Goal: Transaction & Acquisition: Book appointment/travel/reservation

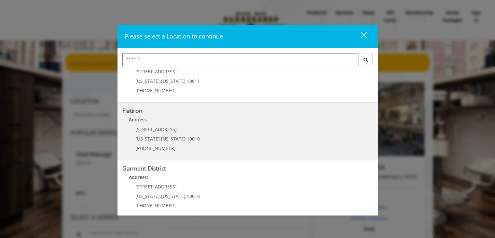
scroll to position [145, 0]
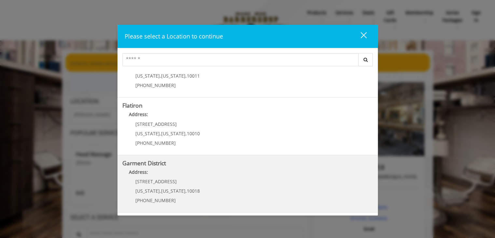
click at [170, 174] on District "Address:" at bounding box center [247, 173] width 251 height 10
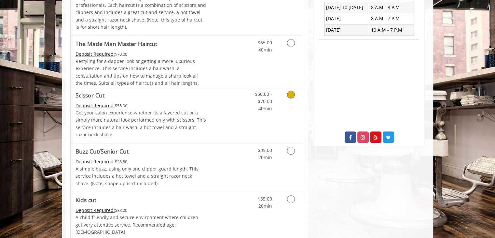
scroll to position [260, 0]
click at [290, 92] on icon "Grooming services" at bounding box center [291, 93] width 8 height 8
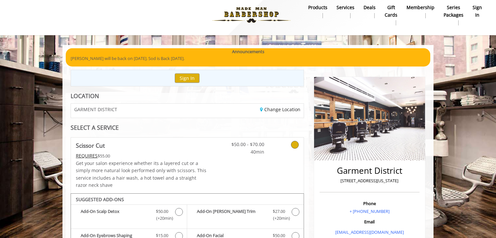
scroll to position [0, 0]
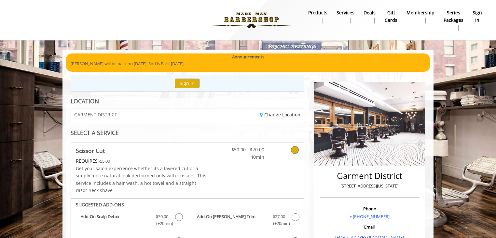
click at [113, 121] on div "GARMENT DISTRICT" at bounding box center [126, 116] width 121 height 14
click at [290, 114] on link "Change Location" at bounding box center [280, 114] width 40 height 6
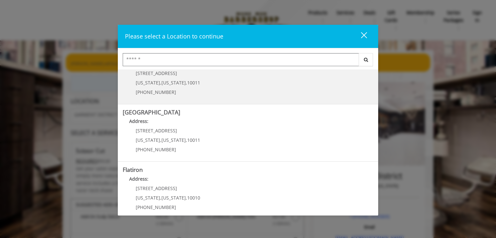
scroll to position [98, 0]
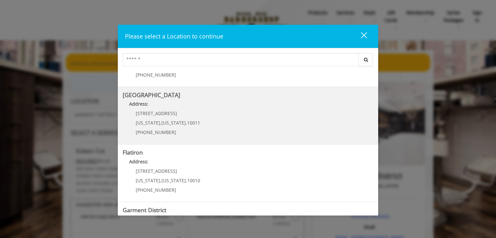
click at [168, 113] on p "267 W 15th St" at bounding box center [168, 113] width 64 height 5
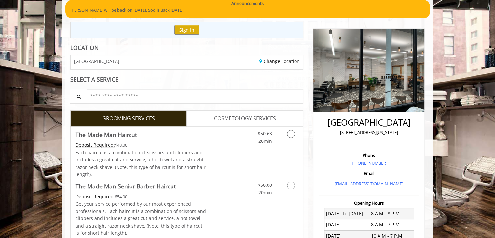
scroll to position [65, 0]
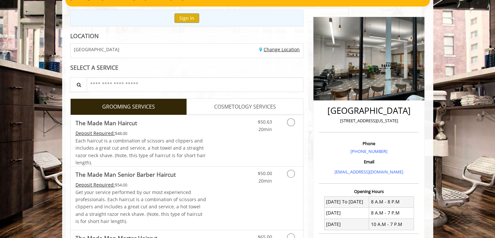
click at [265, 52] on link "Change Location" at bounding box center [280, 49] width 40 height 6
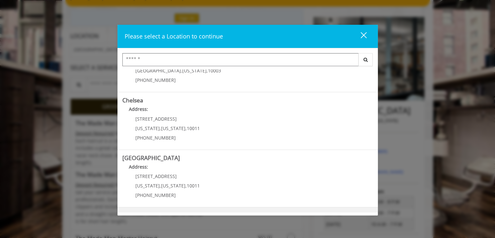
scroll to position [33, 0]
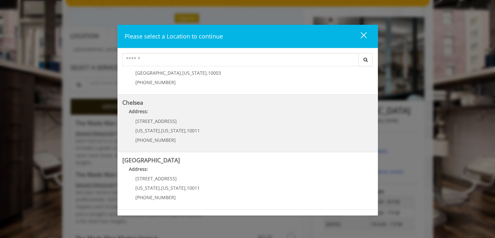
click at [178, 123] on p "169/170 W 23rd St" at bounding box center [167, 121] width 64 height 5
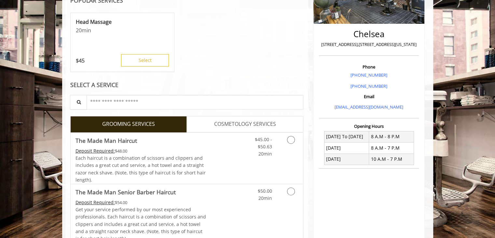
scroll to position [293, 0]
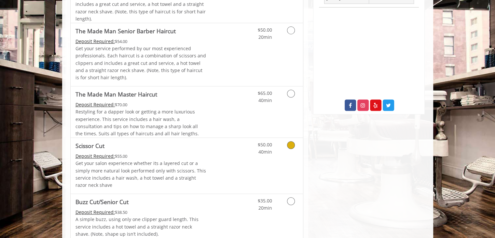
click at [290, 142] on icon "Grooming services" at bounding box center [291, 145] width 8 height 8
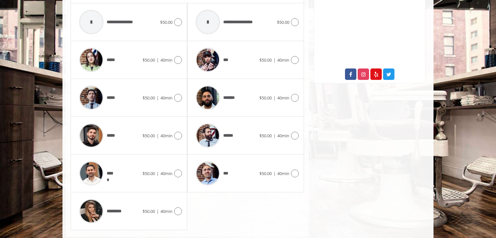
scroll to position [328, 0]
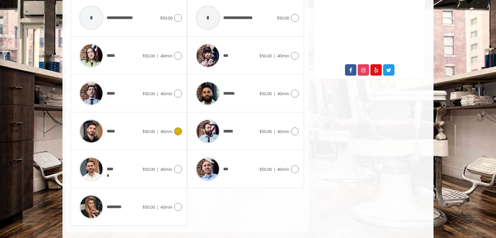
click at [180, 131] on icon at bounding box center [178, 131] width 8 height 8
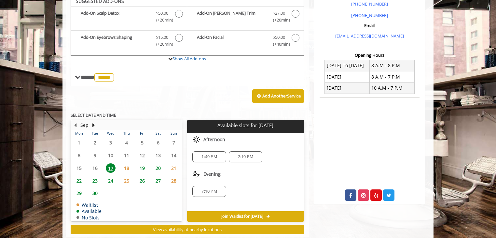
scroll to position [198, 0]
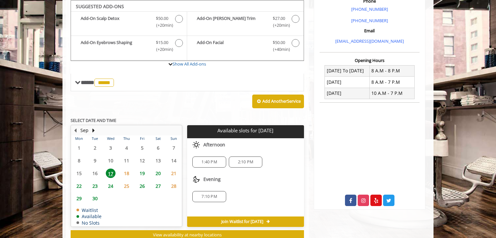
click at [125, 175] on span "18" at bounding box center [127, 172] width 10 height 9
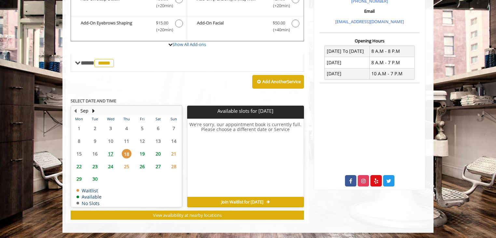
click at [145, 150] on span "19" at bounding box center [142, 153] width 10 height 9
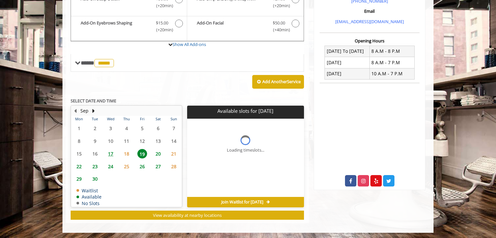
scroll to position [228, 0]
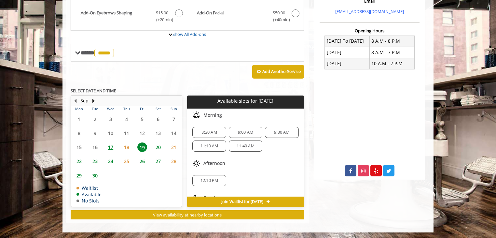
click at [108, 161] on span "24" at bounding box center [111, 160] width 10 height 9
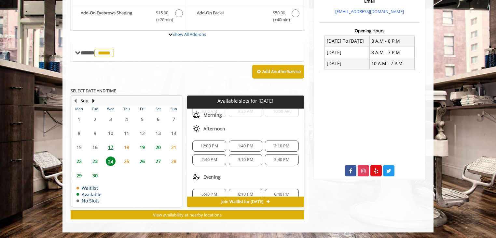
scroll to position [42, 0]
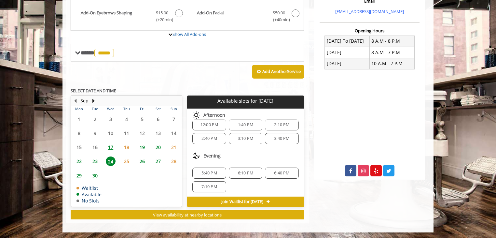
click at [242, 170] on span "6:10 PM" at bounding box center [245, 172] width 15 height 5
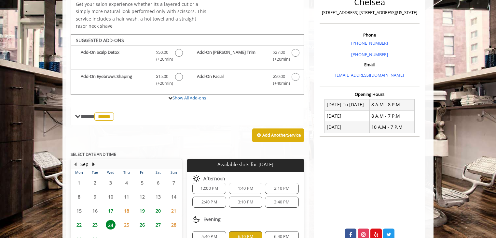
scroll to position [149, 0]
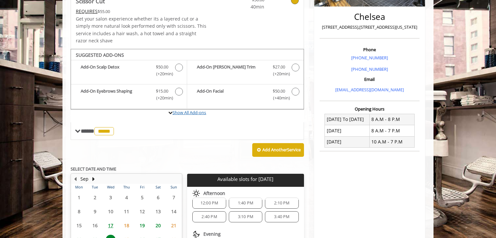
click at [189, 112] on link "Show All Add-ons" at bounding box center [190, 112] width 34 height 6
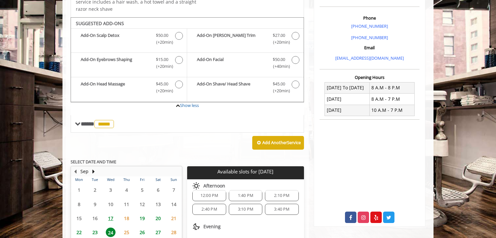
scroll to position [174, 0]
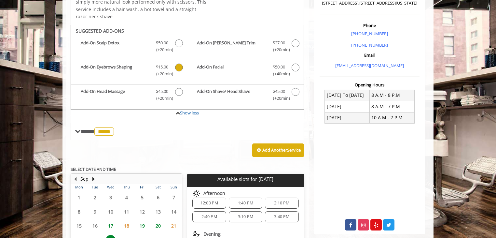
click at [179, 66] on icon "Scissor Cut Add-onS" at bounding box center [179, 67] width 8 height 8
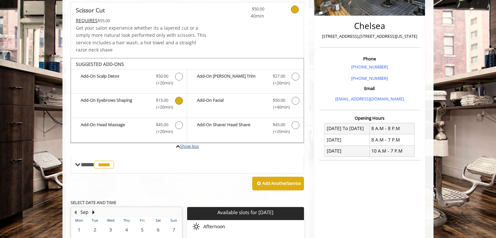
scroll to position [238, 0]
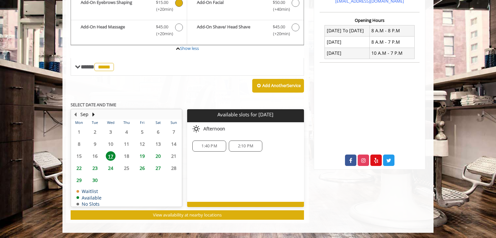
click at [111, 166] on span "24" at bounding box center [111, 167] width 10 height 9
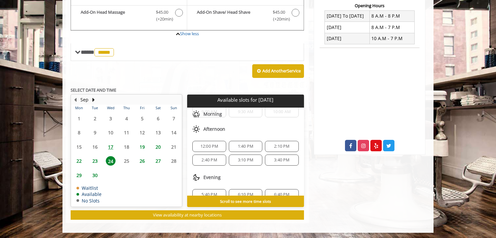
scroll to position [29, 0]
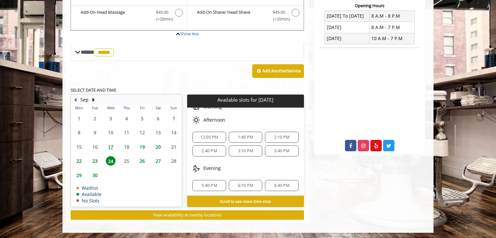
click at [240, 180] on div "6:10 PM" at bounding box center [246, 185] width 34 height 11
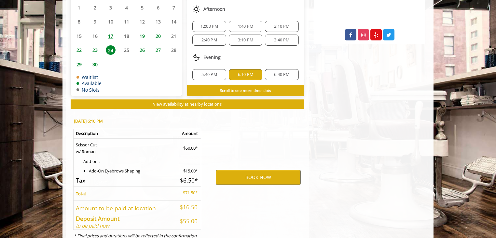
scroll to position [389, 0]
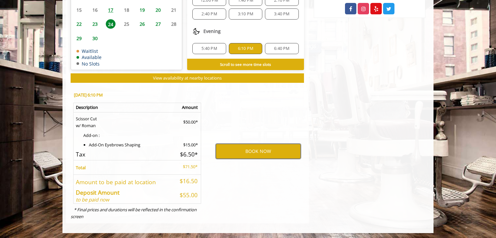
click at [255, 148] on button "BOOK NOW" at bounding box center [258, 151] width 85 height 15
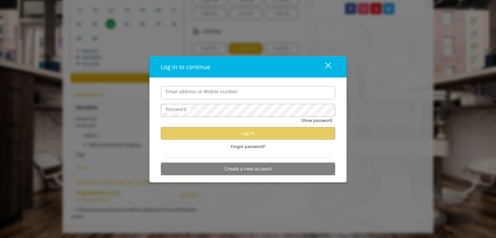
click at [212, 91] on input "Email address or Mobile number" at bounding box center [248, 92] width 175 height 13
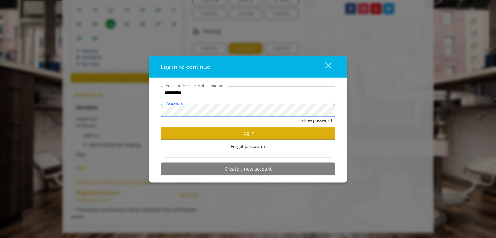
click at [302, 117] on button "Show password" at bounding box center [317, 120] width 31 height 7
click at [249, 135] on button "Log in" at bounding box center [248, 133] width 175 height 13
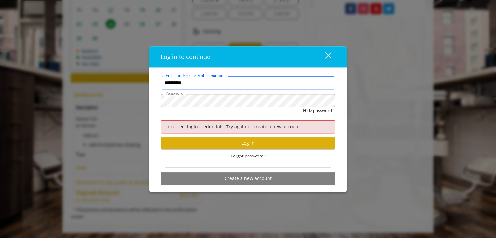
drag, startPoint x: 212, startPoint y: 82, endPoint x: 0, endPoint y: 68, distance: 212.4
click at [0, 68] on div "**********" at bounding box center [248, 119] width 496 height 238
type input "**********"
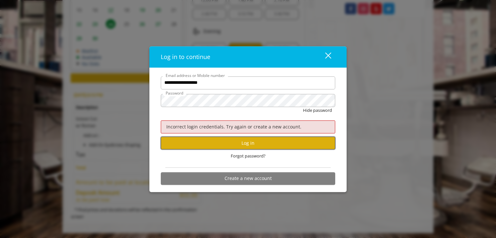
click at [229, 140] on button "Log in" at bounding box center [248, 142] width 175 height 13
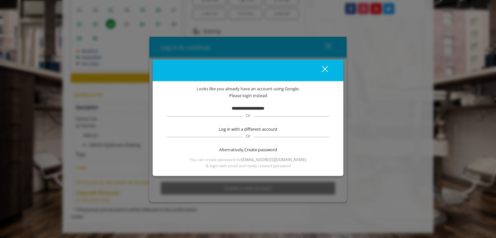
click at [231, 92] on span "Please login instead" at bounding box center [248, 95] width 38 height 7
click at [266, 100] on div "**********" at bounding box center [247, 126] width 171 height 83
click at [240, 104] on div "**********" at bounding box center [247, 126] width 171 height 83
click at [253, 109] on b "**********" at bounding box center [248, 108] width 33 height 4
click at [324, 65] on div "close" at bounding box center [321, 70] width 13 height 10
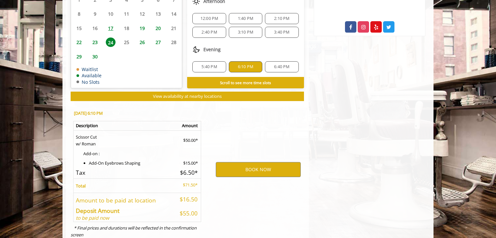
scroll to position [357, 0]
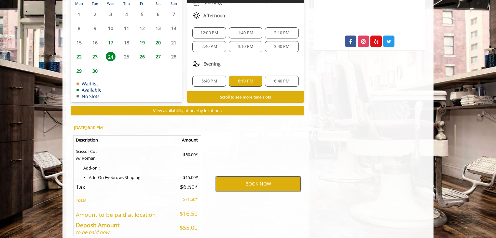
click at [254, 187] on button "BOOK NOW" at bounding box center [258, 183] width 85 height 15
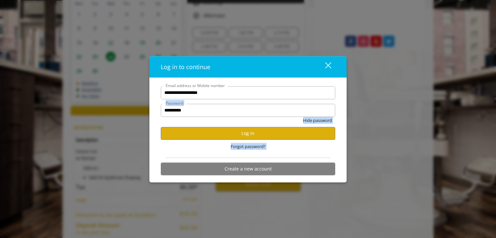
drag, startPoint x: 270, startPoint y: 103, endPoint x: -339, endPoint y: 120, distance: 609.1
click at [331, 67] on button "close" at bounding box center [324, 66] width 22 height 13
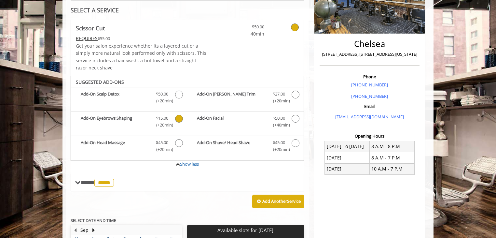
scroll to position [0, 0]
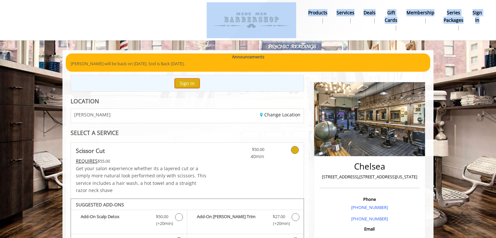
click at [178, 84] on button "Sign In" at bounding box center [187, 82] width 25 height 9
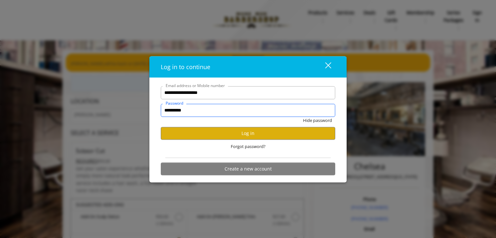
drag, startPoint x: 226, startPoint y: 108, endPoint x: -543, endPoint y: 119, distance: 768.8
click at [329, 65] on div "close" at bounding box center [324, 67] width 13 height 10
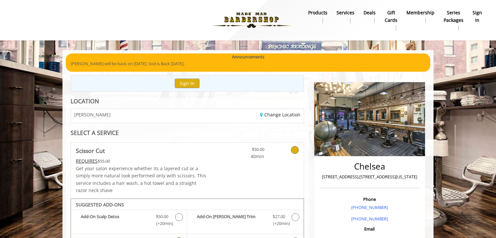
click at [478, 13] on b "sign in" at bounding box center [477, 16] width 9 height 15
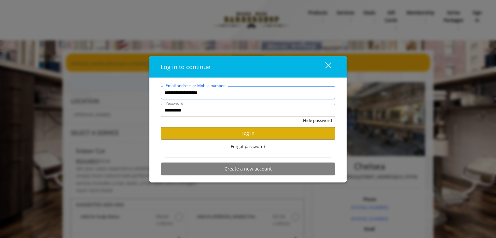
drag, startPoint x: 238, startPoint y: 98, endPoint x: -870, endPoint y: 66, distance: 1108.9
click at [330, 65] on div "close" at bounding box center [324, 67] width 13 height 10
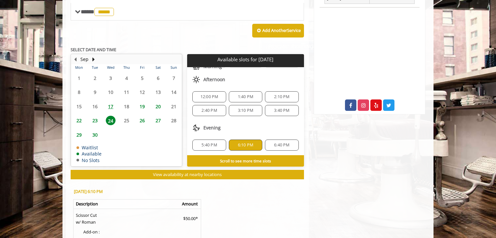
scroll to position [389, 0]
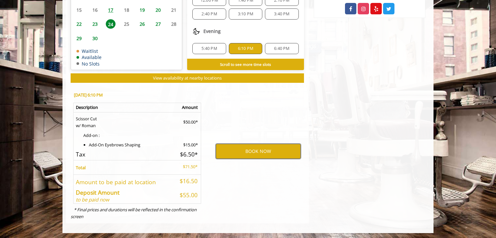
click at [264, 150] on button "BOOK NOW" at bounding box center [258, 151] width 85 height 15
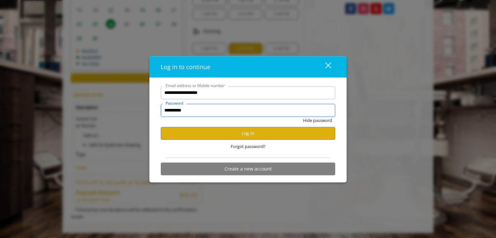
drag, startPoint x: 220, startPoint y: 105, endPoint x: -976, endPoint y: 140, distance: 1196.5
drag, startPoint x: 231, startPoint y: 96, endPoint x: -482, endPoint y: 81, distance: 713.6
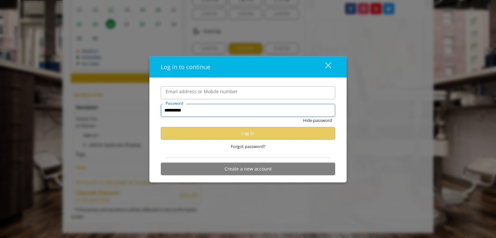
drag, startPoint x: 204, startPoint y: 113, endPoint x: -420, endPoint y: 78, distance: 625.2
drag, startPoint x: 231, startPoint y: 64, endPoint x: 229, endPoint y: 61, distance: 4.1
click at [231, 64] on div "Log in to continue" at bounding box center [237, 66] width 152 height 9
click at [332, 66] on button "close" at bounding box center [324, 66] width 22 height 13
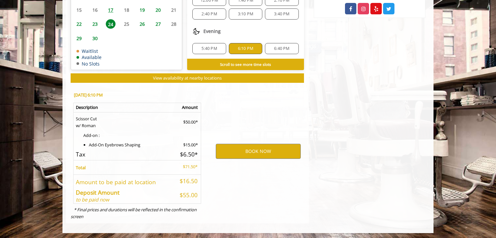
scroll to position [0, 0]
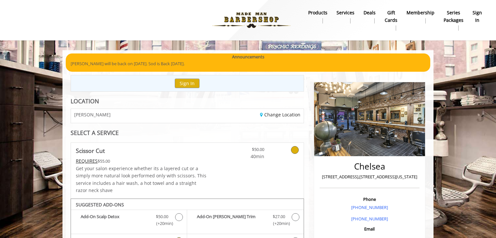
click at [490, 20] on nav "Main Menu . products Services Deals gift cards Membership Series packages sign …" at bounding box center [248, 20] width 486 height 40
click at [476, 17] on b "sign in" at bounding box center [477, 16] width 9 height 15
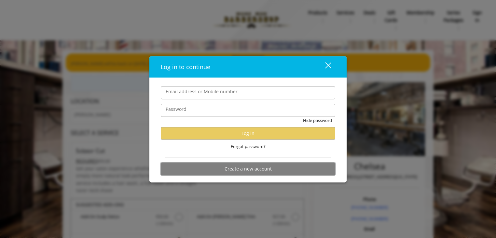
click at [245, 174] on button "Create a new account" at bounding box center [248, 168] width 175 height 13
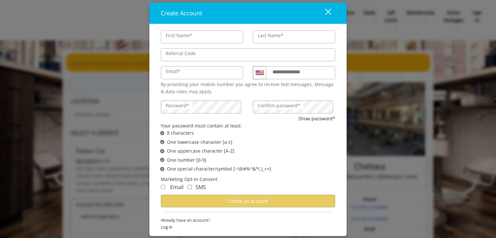
scroll to position [3, 0]
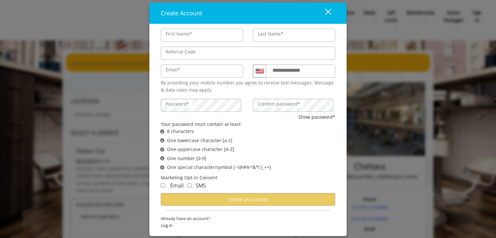
click at [330, 14] on div "close" at bounding box center [324, 13] width 13 height 10
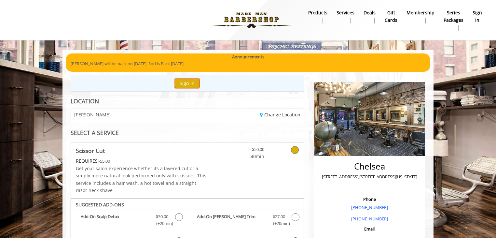
click at [188, 82] on button "Sign In" at bounding box center [187, 82] width 25 height 9
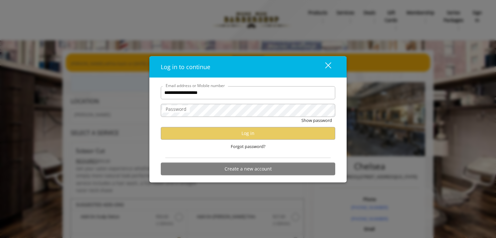
type input "**********"
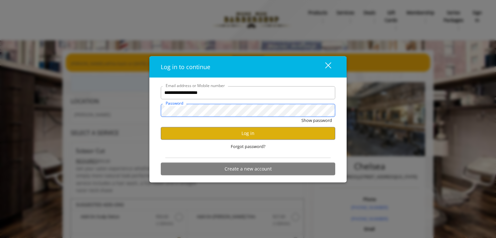
click at [302, 117] on button "Show password" at bounding box center [317, 120] width 31 height 7
click at [248, 134] on button "Log in" at bounding box center [248, 133] width 175 height 13
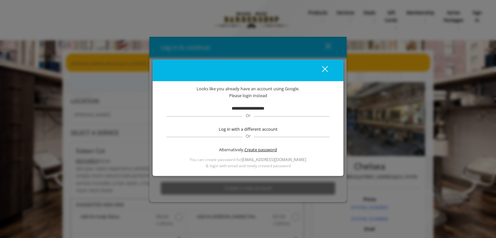
click at [252, 151] on span "Create password" at bounding box center [261, 149] width 33 height 7
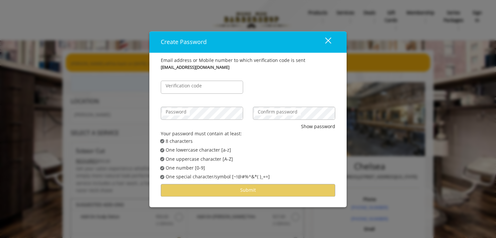
click at [192, 85] on label "Verification code" at bounding box center [183, 85] width 43 height 7
click at [192, 85] on input "Verification code" at bounding box center [202, 86] width 82 height 13
type input "******"
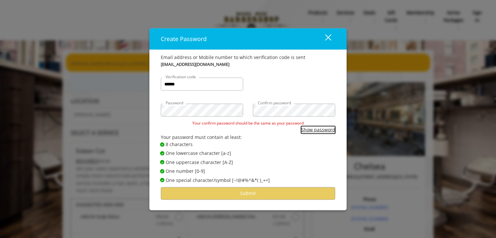
click at [320, 129] on button "Show password" at bounding box center [318, 129] width 34 height 7
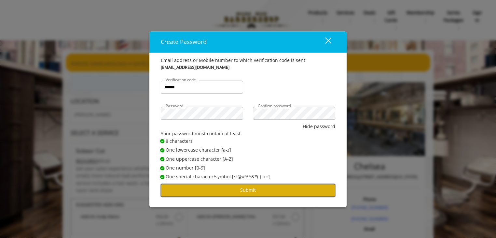
click at [236, 190] on button "Submit" at bounding box center [248, 190] width 175 height 13
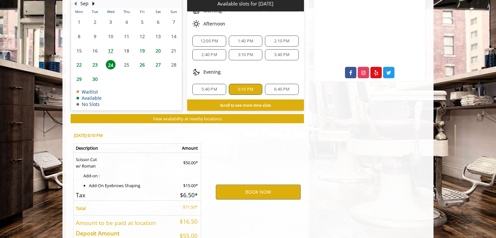
scroll to position [373, 0]
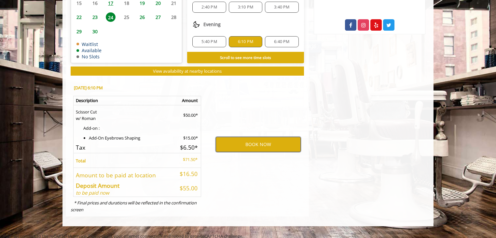
click at [262, 139] on button "BOOK NOW" at bounding box center [258, 144] width 85 height 15
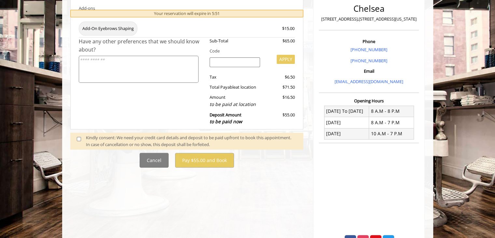
scroll to position [163, 0]
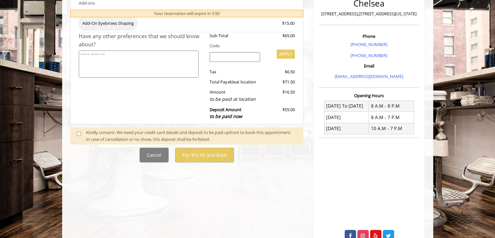
click at [113, 134] on div "Kindly consent: We need your credit card details and deposit to be paid upfront…" at bounding box center [191, 136] width 211 height 14
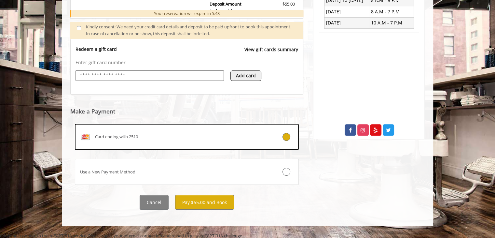
scroll to position [269, 0]
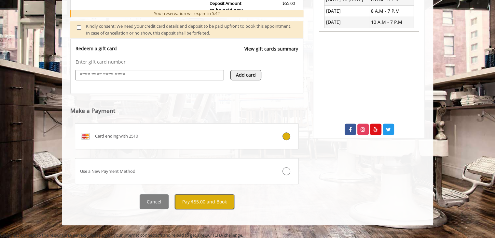
click at [208, 204] on button "Pay $55.00 and Book" at bounding box center [204, 201] width 59 height 15
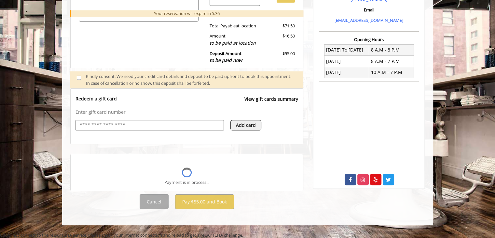
scroll to position [210, 0]
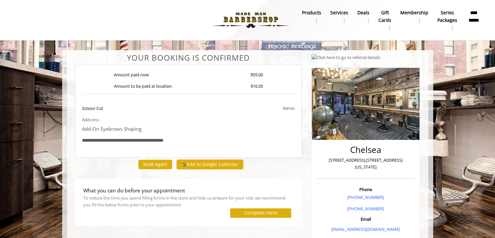
click at [212, 162] on button "Add to Google Calendar" at bounding box center [210, 165] width 66 height 10
